Goal: Task Accomplishment & Management: Use online tool/utility

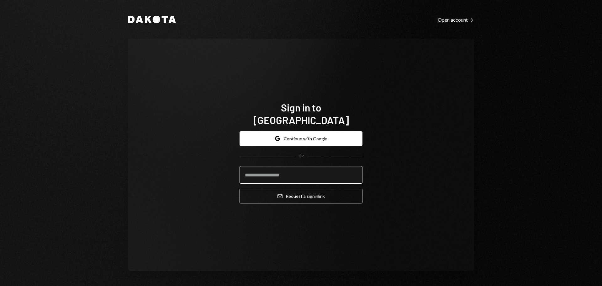
click at [282, 172] on input "email" at bounding box center [301, 175] width 123 height 18
type input "**********"
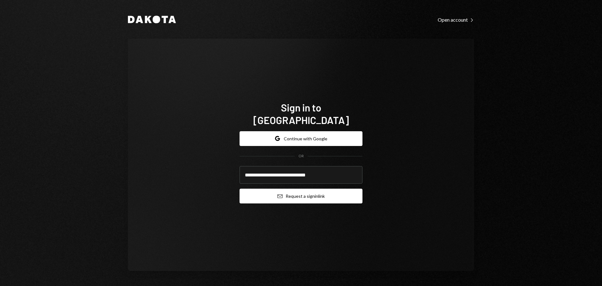
click at [283, 191] on button "Email Request a sign in link" at bounding box center [301, 195] width 123 height 15
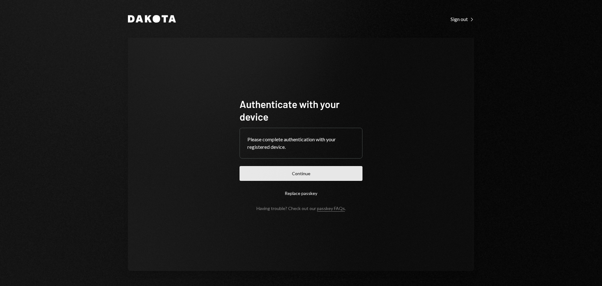
click at [322, 177] on button "Continue" at bounding box center [301, 173] width 123 height 15
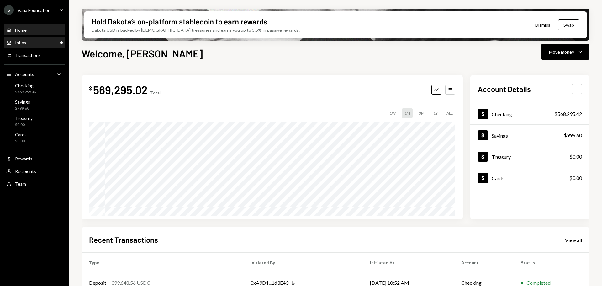
click at [37, 44] on div "Inbox Inbox" at bounding box center [34, 43] width 56 height 6
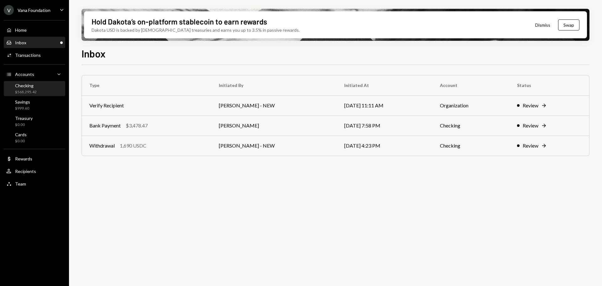
click at [33, 92] on div "$568,295.42" at bounding box center [26, 91] width 22 height 5
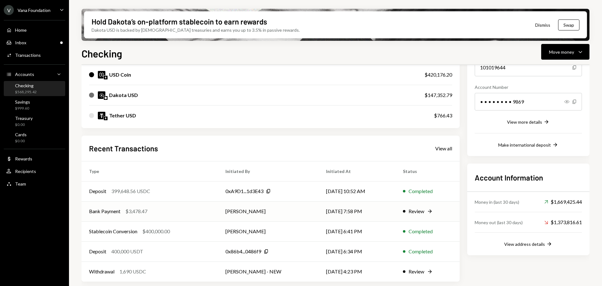
scroll to position [82, 0]
click at [564, 59] on button "Move money Caret Down" at bounding box center [565, 52] width 48 height 16
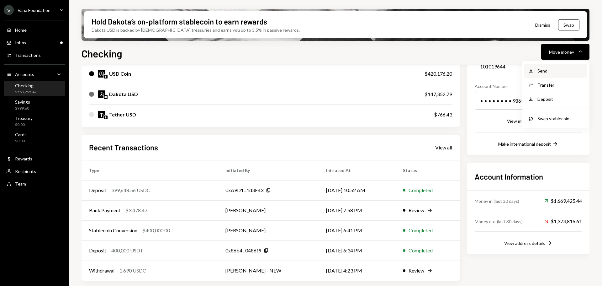
click at [547, 72] on div "Send" at bounding box center [560, 70] width 46 height 7
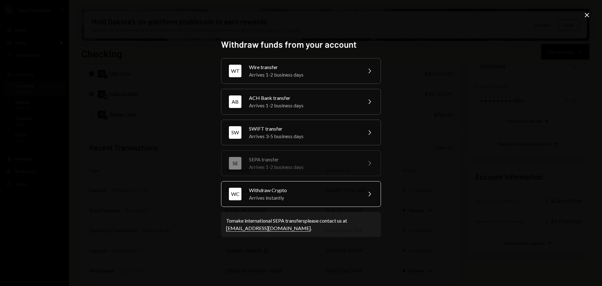
click at [293, 200] on div "Arrives instantly" at bounding box center [303, 198] width 109 height 8
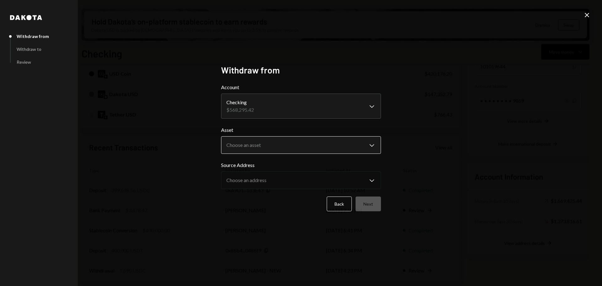
click at [280, 141] on body "V Vana Foundation Caret Down Home Home Inbox Inbox Activities Transactions Acco…" at bounding box center [301, 143] width 602 height 286
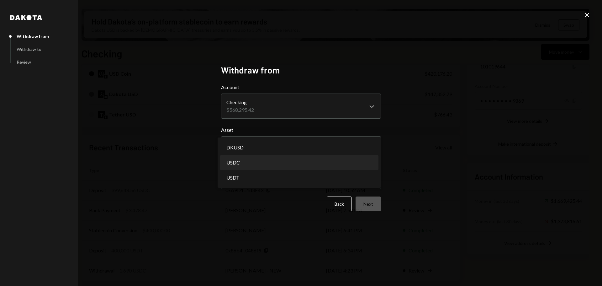
select select "****"
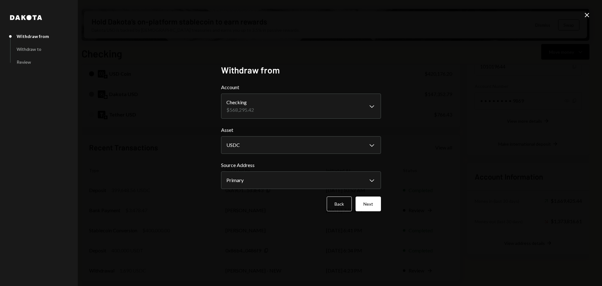
click at [585, 15] on icon "Close" at bounding box center [587, 15] width 8 height 8
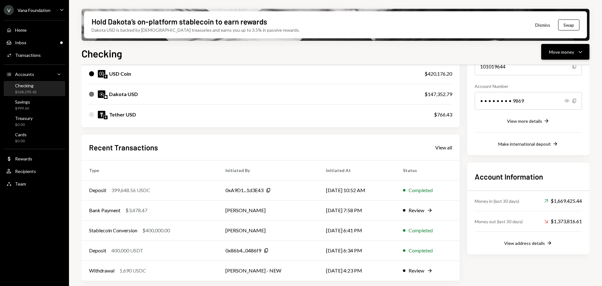
click at [582, 49] on icon "Caret Down" at bounding box center [581, 52] width 8 height 8
click at [547, 71] on div "Send" at bounding box center [560, 70] width 46 height 7
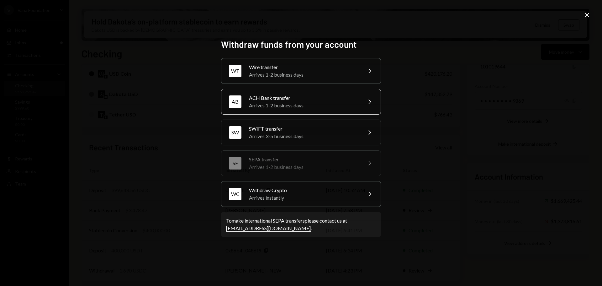
click at [301, 107] on div "Arrives 1-2 business days" at bounding box center [303, 106] width 109 height 8
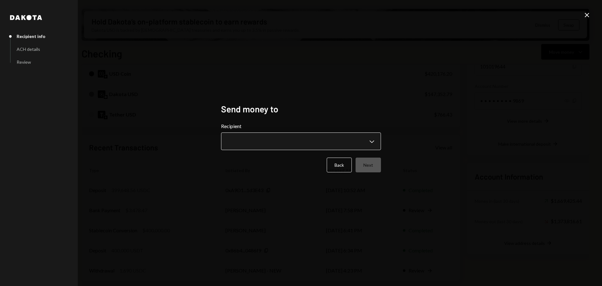
click at [283, 141] on body "V Vana Foundation Caret Down Home Home Inbox Inbox Activities Transactions Acco…" at bounding box center [301, 143] width 602 height 286
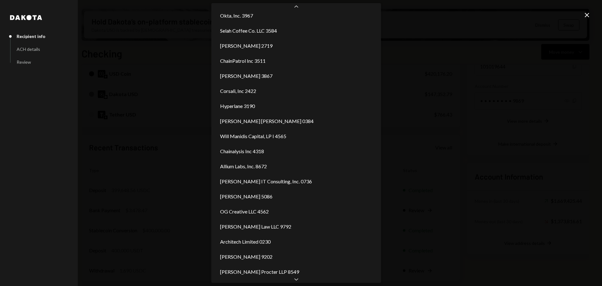
scroll to position [49, 0]
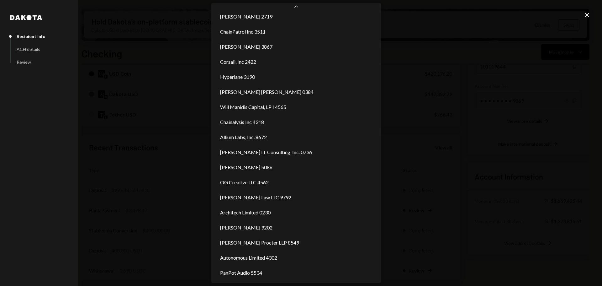
select select "**********"
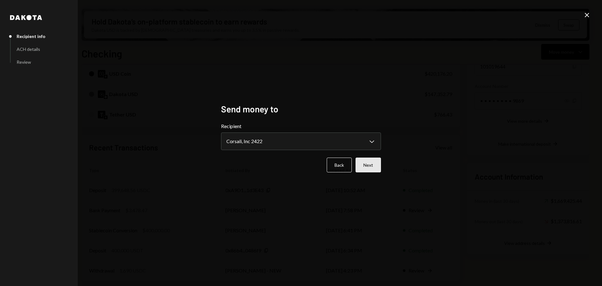
click at [381, 169] on button "Next" at bounding box center [368, 164] width 25 height 15
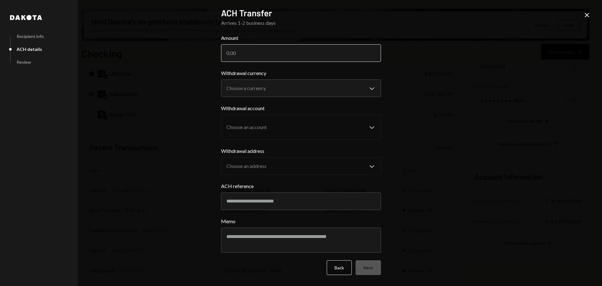
click at [295, 54] on input "Amount" at bounding box center [301, 53] width 160 height 18
type input "397823.99"
click at [322, 83] on body "V Vana Foundation Caret Down Home Home Inbox Inbox Activities Transactions Acco…" at bounding box center [301, 143] width 602 height 286
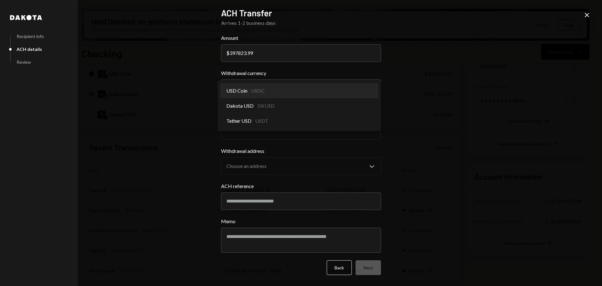
select select "****"
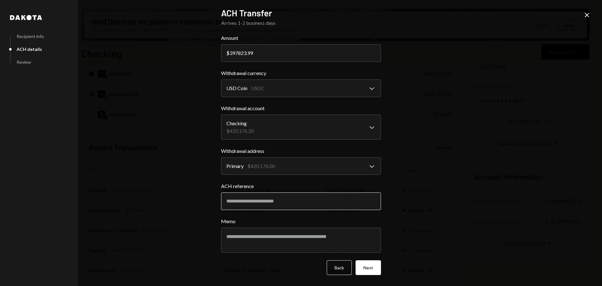
click at [259, 206] on input "ACH reference" at bounding box center [301, 201] width 160 height 18
type input "******"
click at [268, 235] on textarea "Memo" at bounding box center [301, 239] width 160 height 25
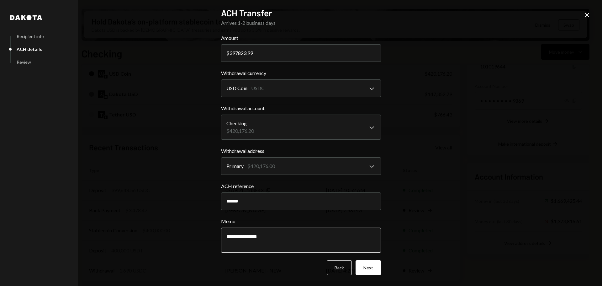
type textarea "**********"
click at [376, 271] on button "Next" at bounding box center [368, 267] width 25 height 15
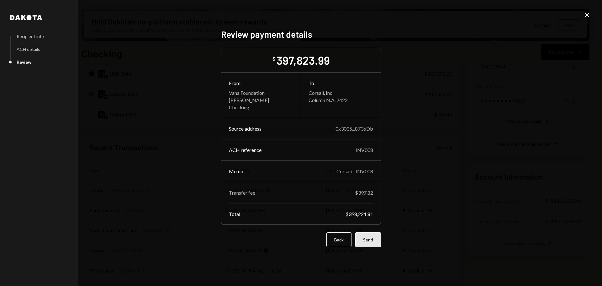
click at [376, 239] on button "Send" at bounding box center [368, 239] width 26 height 15
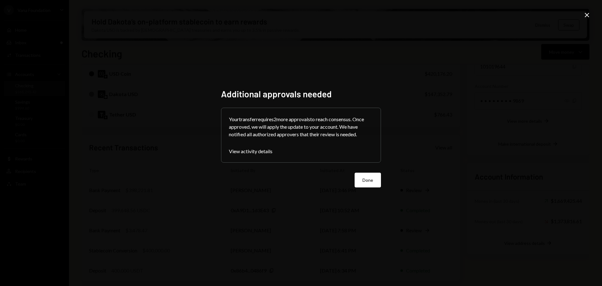
drag, startPoint x: 365, startPoint y: 179, endPoint x: 365, endPoint y: 182, distance: 3.2
click at [365, 180] on button "Done" at bounding box center [368, 179] width 26 height 15
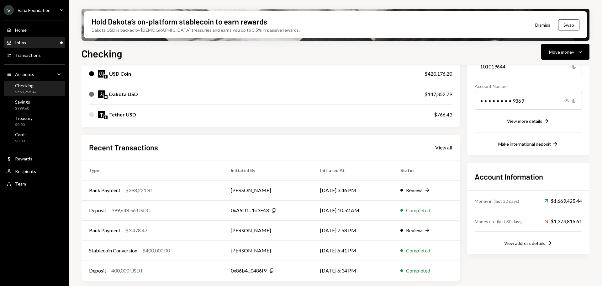
click at [36, 42] on div "Inbox Inbox" at bounding box center [34, 43] width 56 height 6
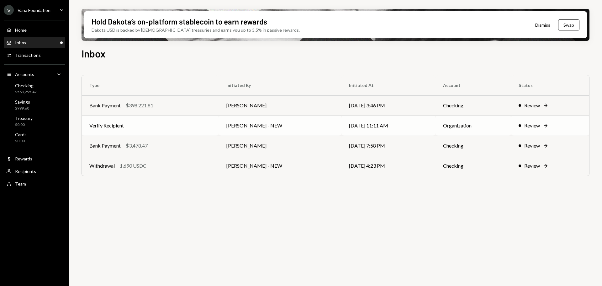
click at [196, 129] on td "Verify Recipient" at bounding box center [150, 125] width 137 height 20
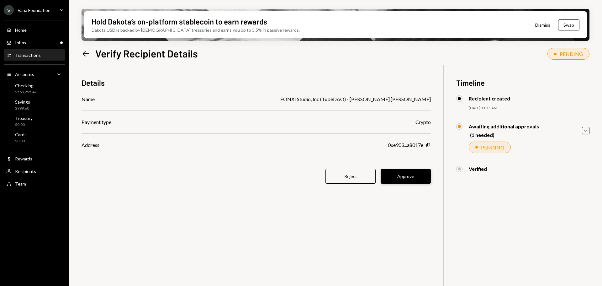
click at [418, 178] on button "Approve" at bounding box center [406, 176] width 50 height 15
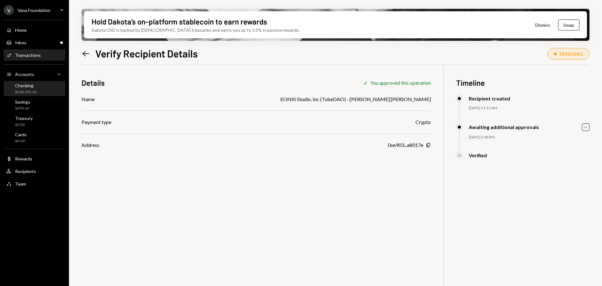
click at [27, 91] on div "$568,295.42" at bounding box center [26, 91] width 22 height 5
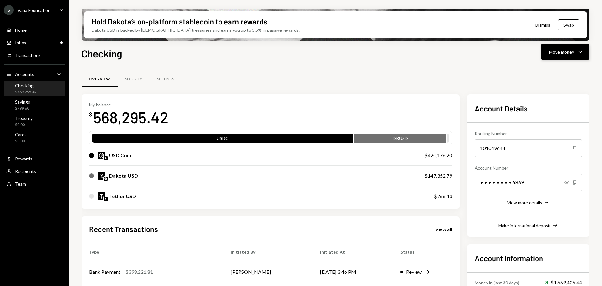
click at [558, 53] on div "Move money" at bounding box center [561, 52] width 25 height 7
click at [13, 108] on div "Savings $999.60" at bounding box center [18, 105] width 24 height 12
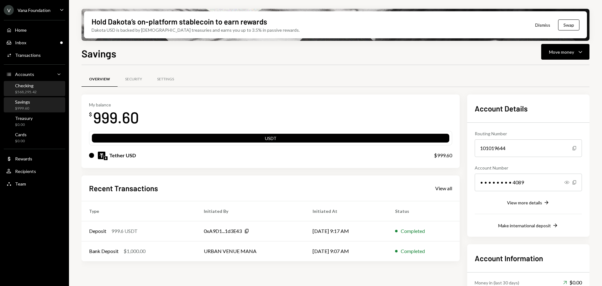
click at [37, 92] on div "Checking $568,295.42" at bounding box center [34, 89] width 56 height 12
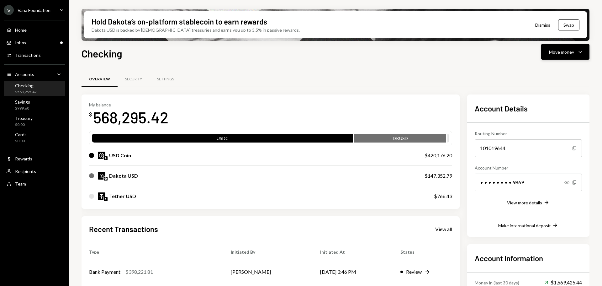
click at [566, 51] on div "Move money" at bounding box center [561, 52] width 25 height 7
click at [556, 69] on div "Send" at bounding box center [560, 70] width 46 height 7
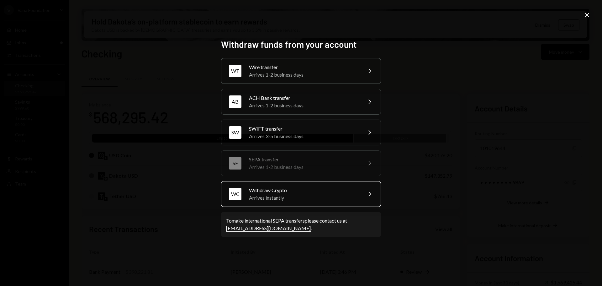
click at [309, 192] on div "Withdraw Crypto" at bounding box center [303, 190] width 109 height 8
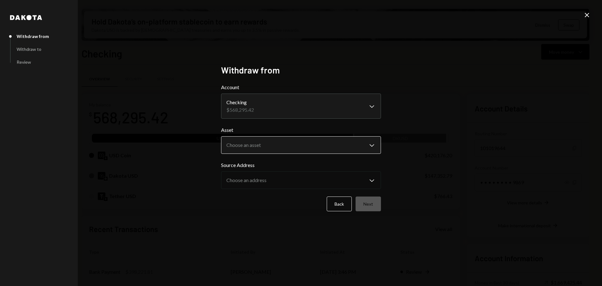
click at [281, 146] on body "V Vana Foundation Caret Down Home Home Inbox Inbox Activities Transactions Acco…" at bounding box center [301, 143] width 602 height 286
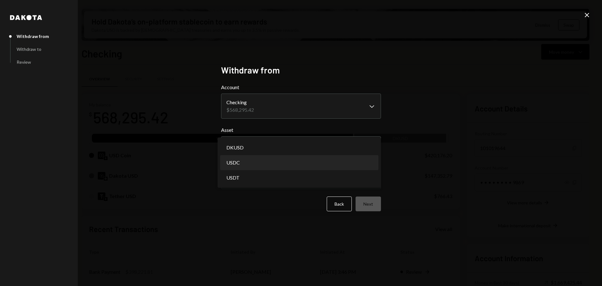
select select "****"
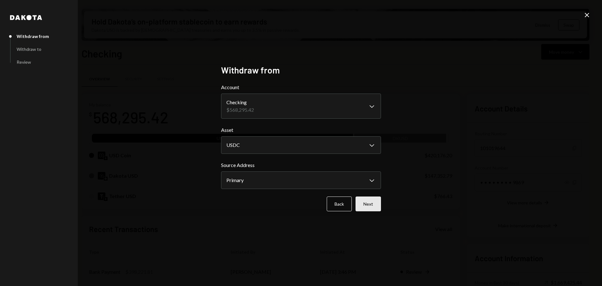
click at [374, 208] on button "Next" at bounding box center [368, 203] width 25 height 15
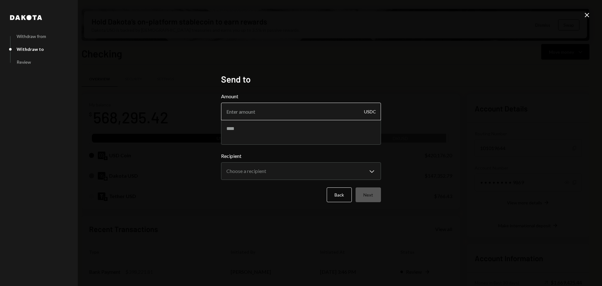
click at [273, 113] on input "Amount" at bounding box center [301, 112] width 160 height 18
type input "10"
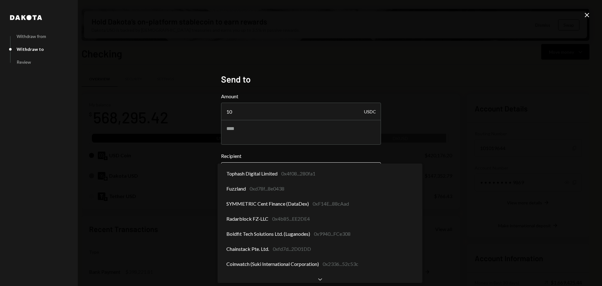
click at [283, 169] on body "V Vana Foundation Caret Down Home Home Inbox Inbox Activities Transactions Acco…" at bounding box center [301, 143] width 602 height 286
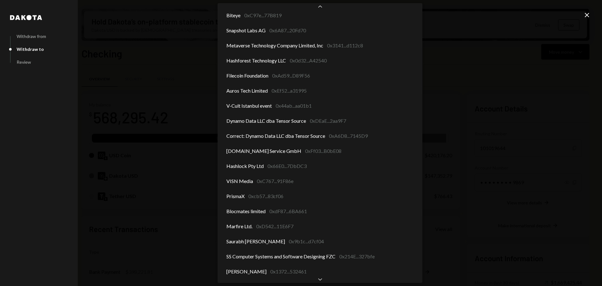
scroll to position [486, 0]
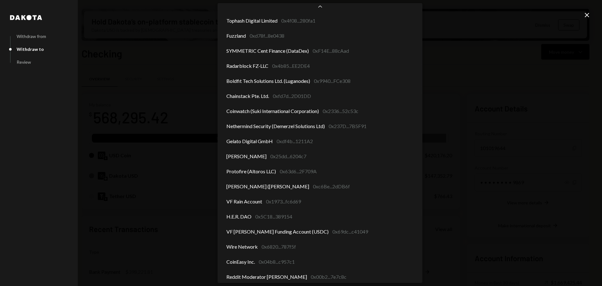
scroll to position [486, 0]
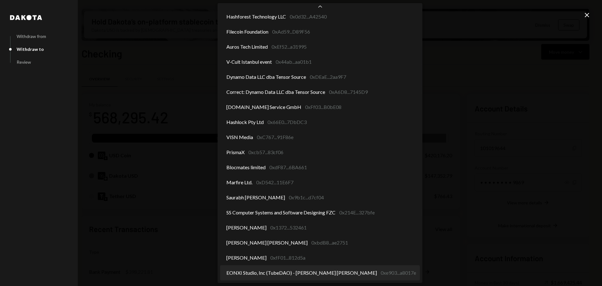
select select "**********"
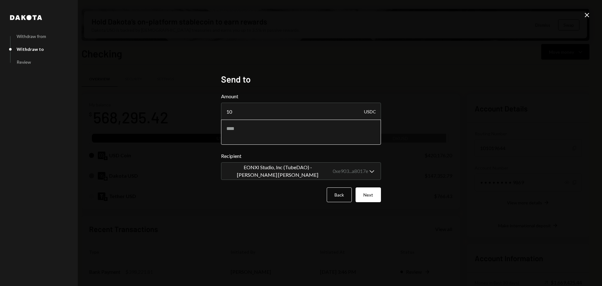
click at [260, 141] on textarea at bounding box center [301, 131] width 160 height 25
type textarea "**********"
click at [368, 192] on button "Next" at bounding box center [368, 194] width 25 height 15
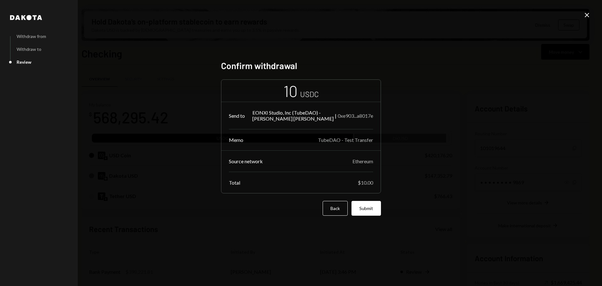
click at [374, 200] on form "10 USDC Send to EONXI Studio, Inc (TubeDAO) - [PERSON_NAME] [PERSON_NAME] | 0xe…" at bounding box center [301, 147] width 160 height 136
click at [378, 204] on button "Submit" at bounding box center [365, 208] width 29 height 15
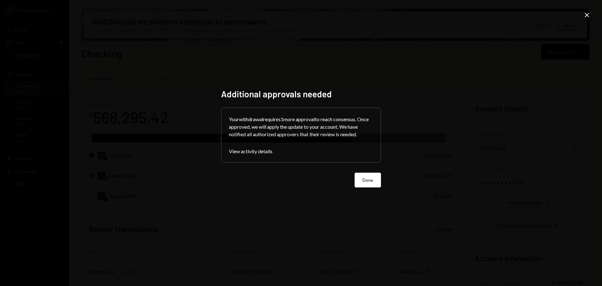
click at [361, 177] on button "Done" at bounding box center [368, 179] width 26 height 15
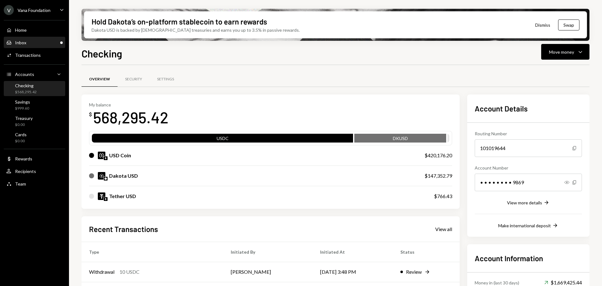
click at [33, 39] on div "Inbox Inbox" at bounding box center [34, 42] width 56 height 11
